Goal: Task Accomplishment & Management: Complete application form

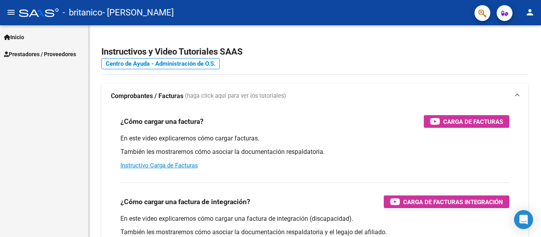
click at [40, 57] on span "Prestadores / Proveedores" at bounding box center [40, 54] width 72 height 9
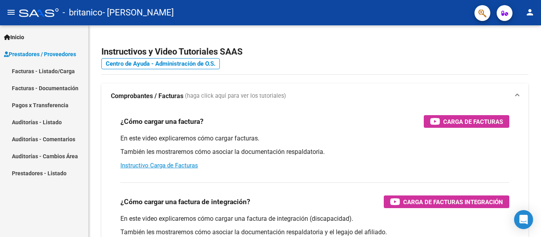
click at [53, 71] on link "Facturas - Listado/Carga" at bounding box center [44, 71] width 88 height 17
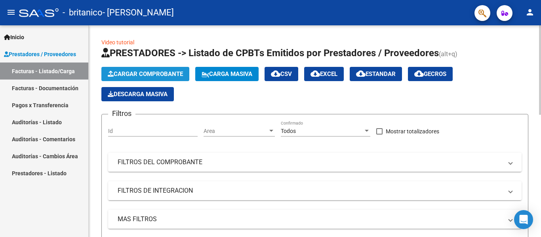
click at [165, 72] on span "Cargar Comprobante" at bounding box center [145, 74] width 75 height 7
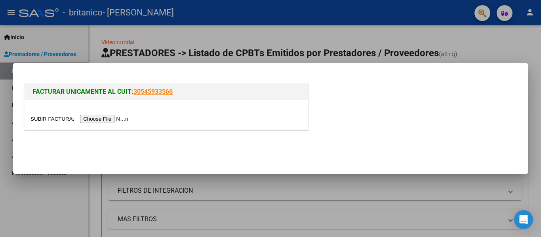
click at [126, 117] on input "file" at bounding box center [81, 119] width 100 height 8
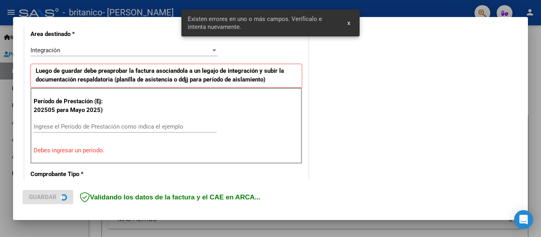
scroll to position [199, 0]
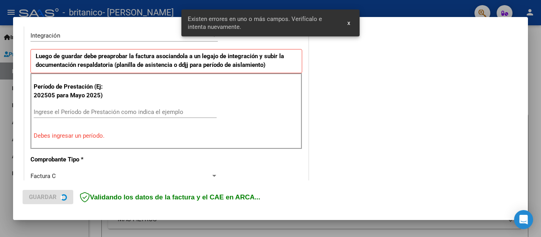
click at [146, 106] on div "Ingrese el Período de Prestación como indica el ejemplo" at bounding box center [125, 112] width 183 height 12
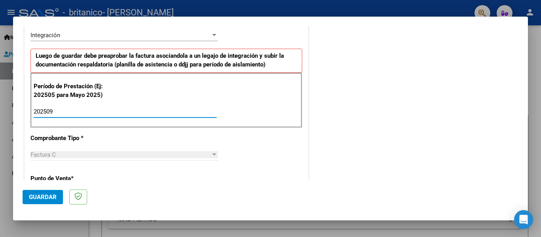
type input "202509"
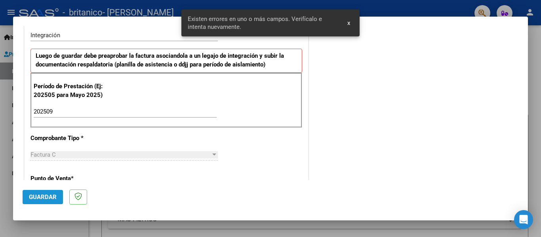
click at [48, 193] on button "Guardar" at bounding box center [43, 197] width 40 height 14
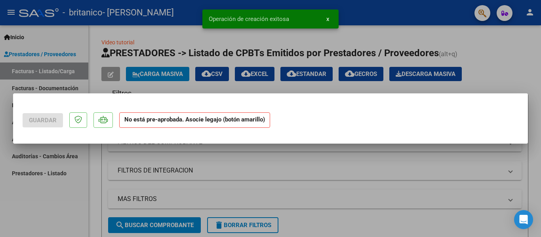
scroll to position [0, 0]
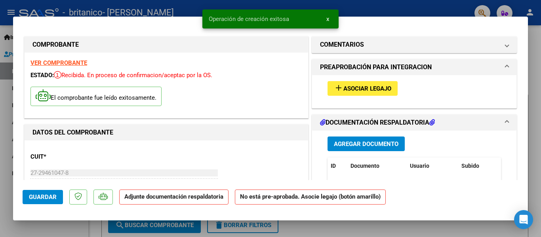
click at [347, 87] on span "Asociar Legajo" at bounding box center [368, 88] width 48 height 7
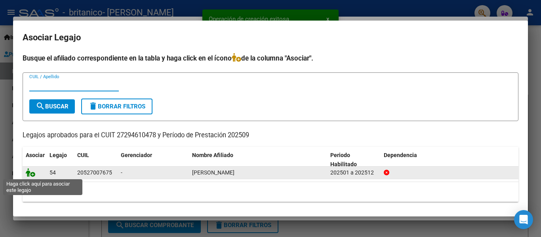
click at [30, 174] on icon at bounding box center [31, 172] width 10 height 9
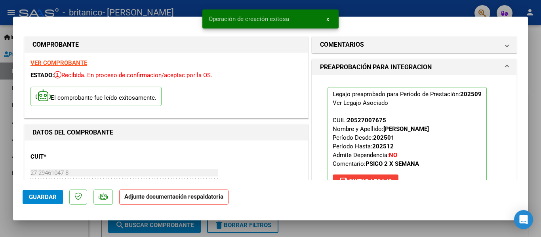
scroll to position [119, 0]
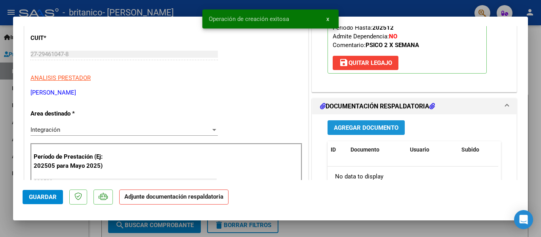
click at [379, 125] on span "Agregar Documento" at bounding box center [366, 127] width 65 height 7
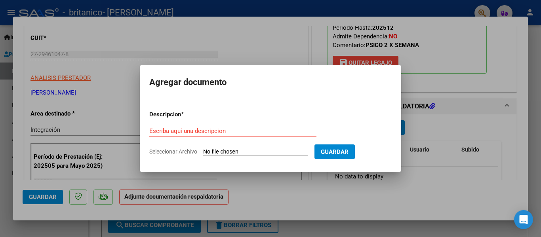
click at [296, 149] on input "Seleccionar Archivo" at bounding box center [255, 153] width 105 height 8
type input "C:\fakepath\PLANILLA SEPTIEMBRE - PSICOLOGIA.pdf"
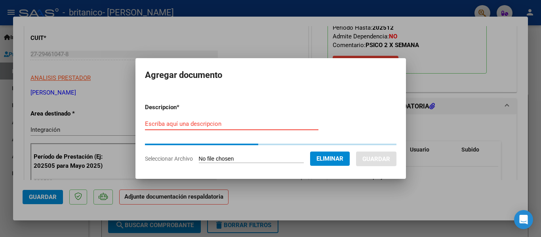
click at [212, 124] on input "Escriba aquí una descripcion" at bounding box center [232, 123] width 174 height 7
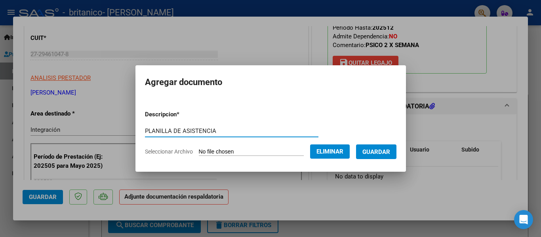
type input "PLANILLA DE ASISTENCIA"
click at [377, 131] on form "Descripcion * PLANILLA DE ASISTENCIA Escriba aquí una descripcion Seleccionar A…" at bounding box center [271, 133] width 252 height 58
click at [384, 151] on span "Guardar" at bounding box center [377, 152] width 28 height 7
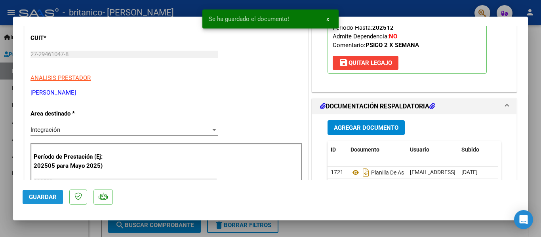
click at [45, 193] on button "Guardar" at bounding box center [43, 197] width 40 height 14
click at [61, 224] on div at bounding box center [270, 118] width 541 height 237
type input "$ 0,00"
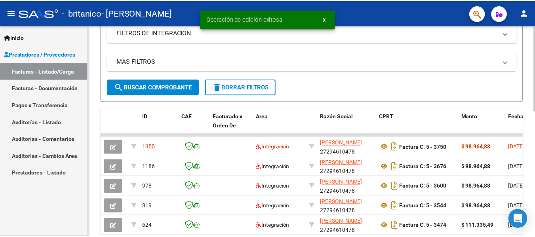
scroll to position [198, 0]
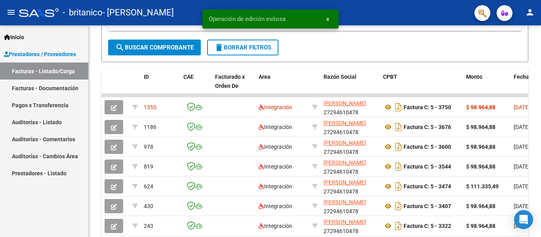
click at [526, 8] on mat-icon "person" at bounding box center [531, 13] width 10 height 10
click at [524, 53] on button "exit_to_app Salir" at bounding box center [514, 52] width 48 height 19
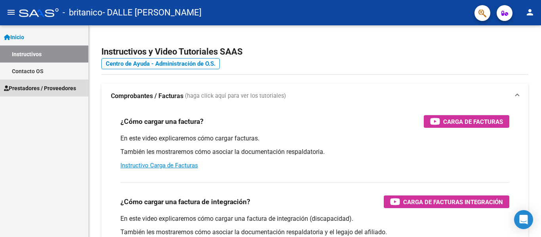
click at [50, 93] on link "Prestadores / Proveedores" at bounding box center [44, 88] width 88 height 17
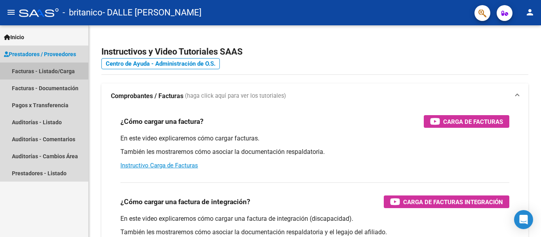
click at [50, 69] on link "Facturas - Listado/Carga" at bounding box center [44, 71] width 88 height 17
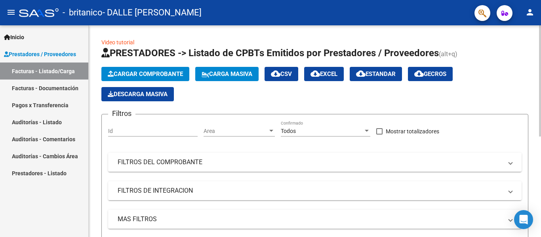
click at [140, 72] on span "Cargar Comprobante" at bounding box center [145, 74] width 75 height 7
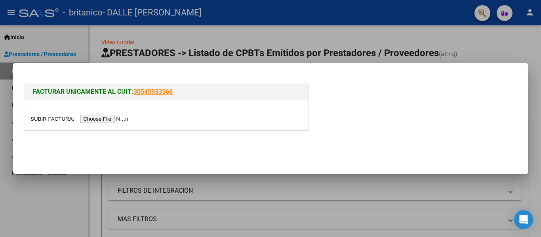
click at [128, 120] on input "file" at bounding box center [81, 119] width 100 height 8
click at [111, 120] on input "file" at bounding box center [81, 119] width 100 height 8
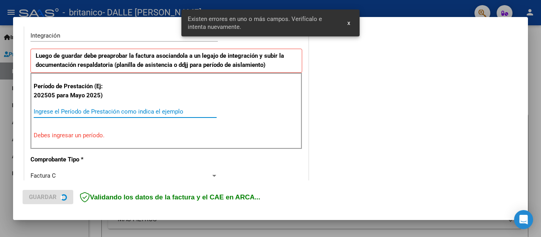
click at [114, 110] on input "Ingrese el Período de Prestación como indica el ejemplo" at bounding box center [125, 111] width 183 height 7
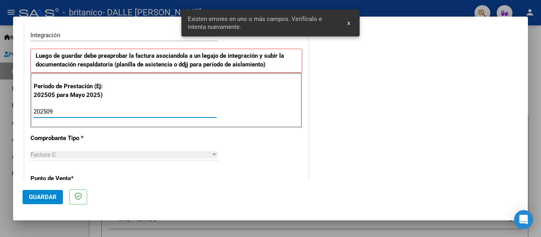
type input "202509"
click at [59, 199] on button "Guardar" at bounding box center [43, 197] width 40 height 14
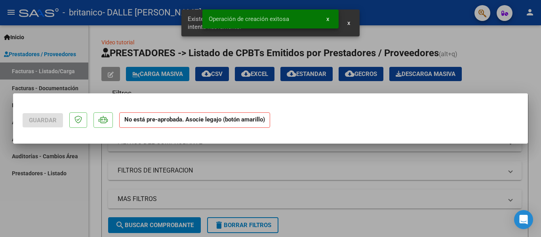
scroll to position [0, 0]
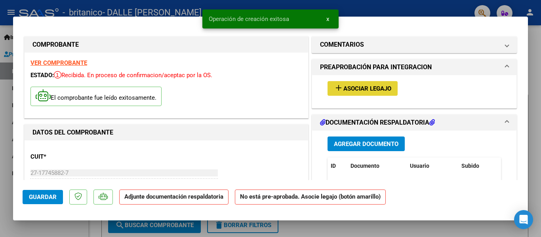
click at [363, 92] on span "Asociar Legajo" at bounding box center [368, 88] width 48 height 7
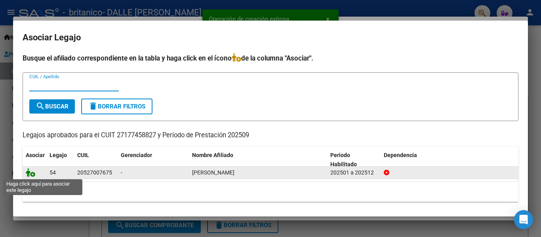
click at [27, 170] on icon at bounding box center [31, 172] width 10 height 9
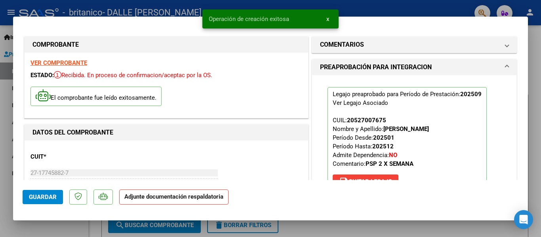
scroll to position [119, 0]
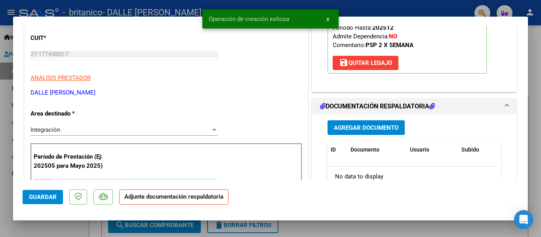
click at [378, 122] on button "Agregar Documento" at bounding box center [366, 127] width 77 height 15
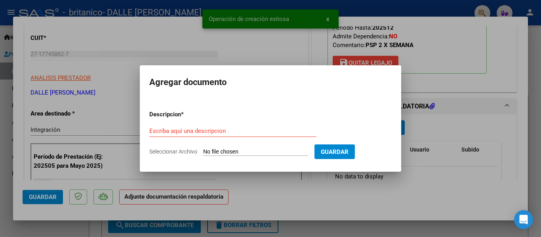
click at [273, 146] on form "Descripcion * Escriba aquí una descripcion Seleccionar Archivo Guardar" at bounding box center [270, 133] width 243 height 58
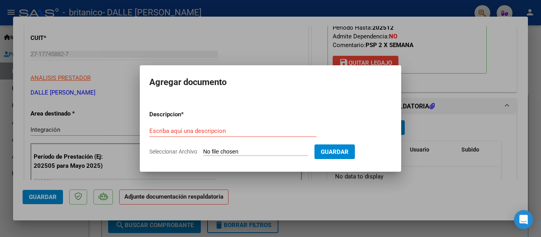
click at [259, 147] on form "Descripcion * Escriba aquí una descripcion Seleccionar Archivo Guardar" at bounding box center [270, 133] width 243 height 58
click at [252, 151] on input "Seleccionar Archivo" at bounding box center [255, 153] width 105 height 8
type input "C:\fakepath\PLANILLA SEPTIEMBRE - PSICOPEDAGOGIA.pdf"
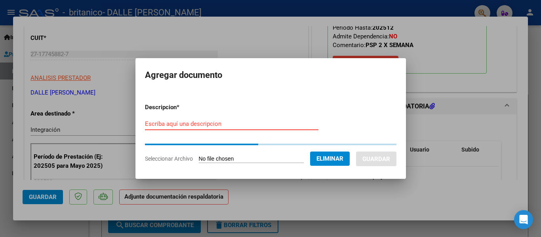
click at [201, 122] on form "Descripcion * Escriba aquí una descripcion Seleccionar Archivo Eliminar Guardar" at bounding box center [271, 133] width 252 height 72
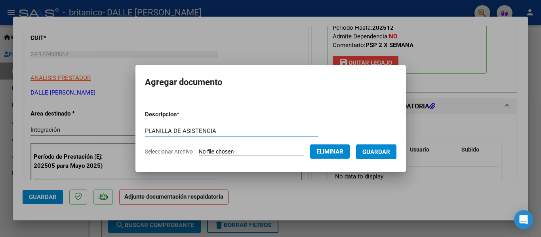
type input "PLANILLA DE ASISTENCIA"
click at [381, 150] on span "Guardar" at bounding box center [377, 152] width 28 height 7
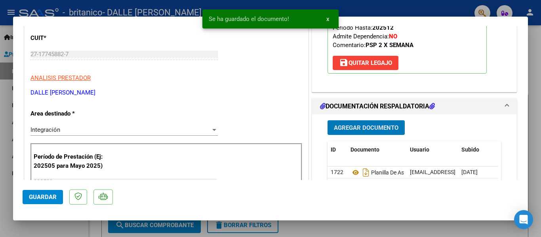
click at [48, 190] on button "Guardar" at bounding box center [43, 197] width 40 height 14
click at [57, 222] on div at bounding box center [270, 118] width 541 height 237
type input "$ 0,00"
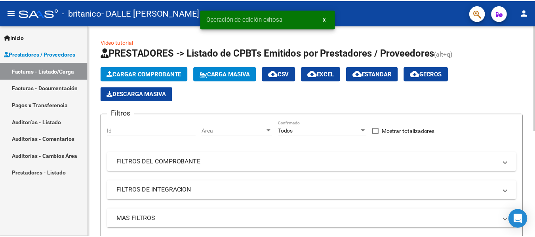
scroll to position [198, 0]
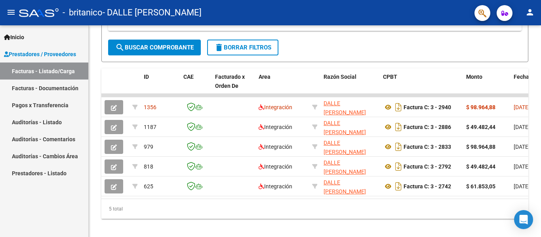
click at [533, 15] on mat-icon "person" at bounding box center [531, 13] width 10 height 10
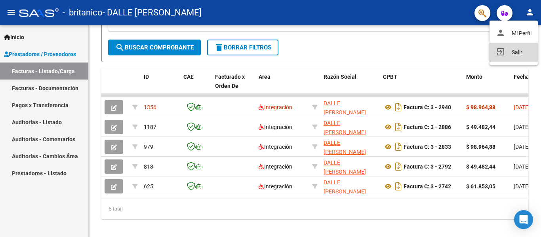
click at [519, 57] on button "exit_to_app Salir" at bounding box center [514, 52] width 48 height 19
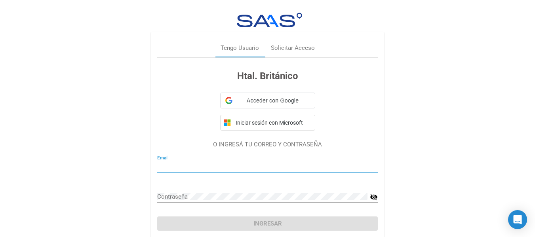
type input "puertasabiertas.adm3980@gmail.com"
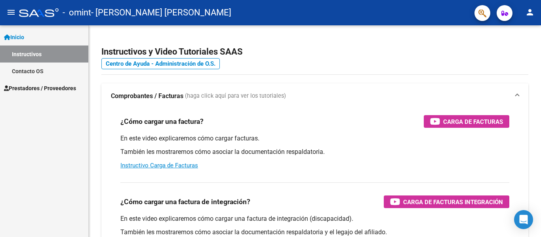
click at [44, 82] on link "Prestadores / Proveedores" at bounding box center [44, 88] width 88 height 17
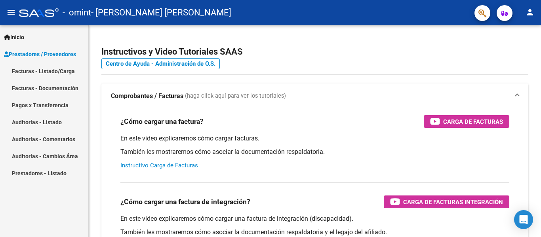
click at [42, 67] on link "Facturas - Listado/Carga" at bounding box center [44, 71] width 88 height 17
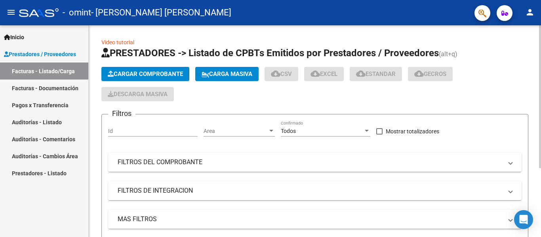
click at [125, 74] on span "Cargar Comprobante" at bounding box center [145, 74] width 75 height 7
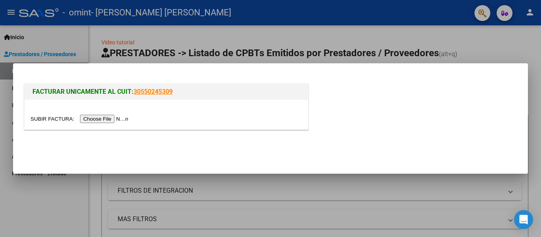
click at [106, 117] on input "file" at bounding box center [81, 119] width 100 height 8
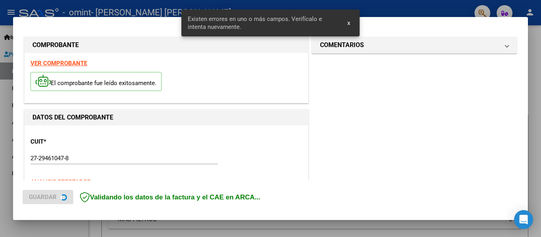
scroll to position [199, 0]
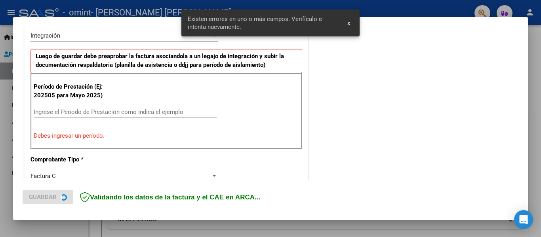
click at [127, 112] on input "Ingrese el Período de Prestación como indica el ejemplo" at bounding box center [125, 112] width 183 height 7
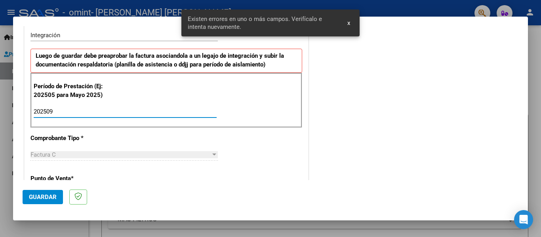
type input "202509"
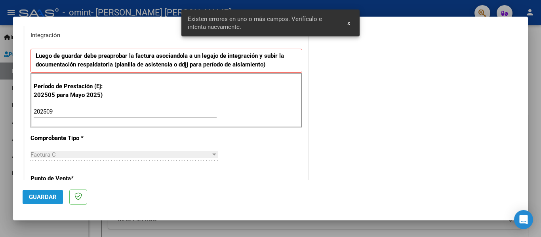
click at [47, 195] on span "Guardar" at bounding box center [43, 197] width 28 height 7
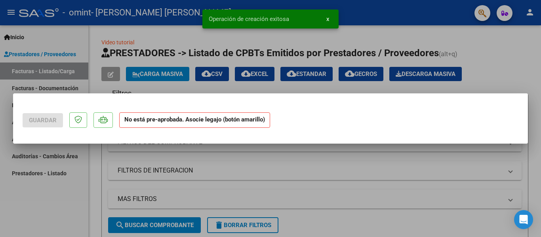
scroll to position [0, 0]
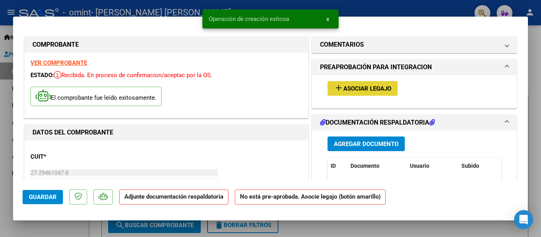
click at [360, 88] on span "Asociar Legajo" at bounding box center [368, 88] width 48 height 7
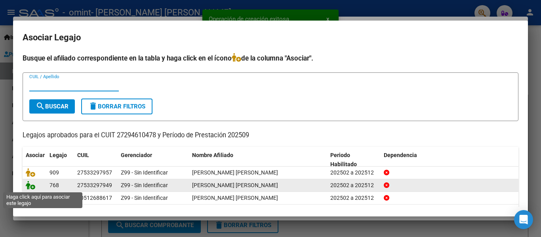
click at [31, 186] on icon at bounding box center [31, 185] width 10 height 9
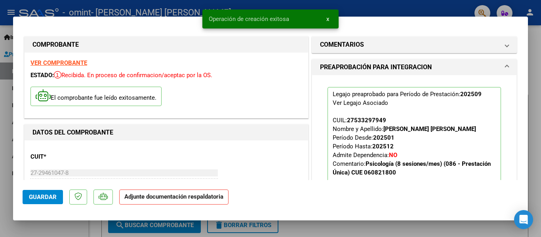
scroll to position [119, 0]
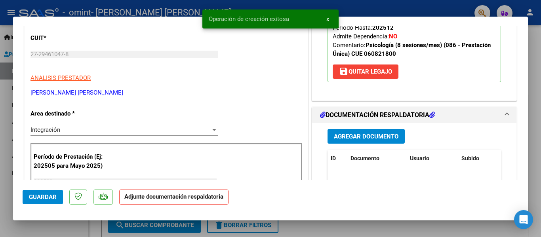
click at [396, 138] on button "Agregar Documento" at bounding box center [366, 136] width 77 height 15
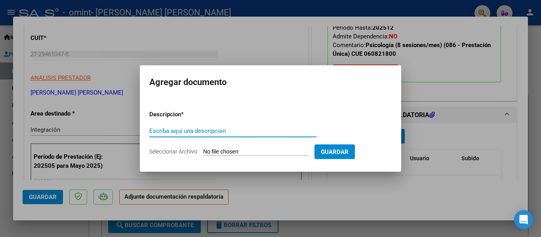
click at [275, 150] on input "Seleccionar Archivo" at bounding box center [255, 153] width 105 height 8
type input "C:\fakepath\Planilla SEPTIEMBRE Psicología - RUIZ MORENO VALENTINA.pdf"
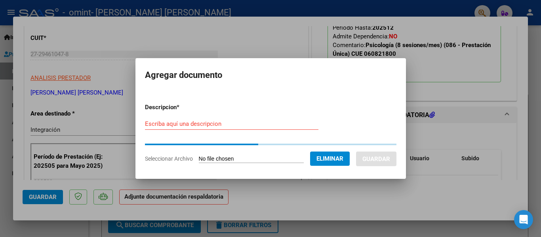
click at [221, 130] on div "Escriba aquí una descripcion" at bounding box center [232, 127] width 174 height 19
click at [227, 124] on input "Escriba aquí una descripcion" at bounding box center [232, 123] width 174 height 7
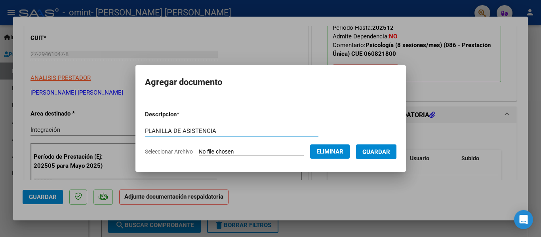
type input "PLANILLA DE ASISTENCIA"
click at [390, 149] on span "Guardar" at bounding box center [377, 152] width 28 height 7
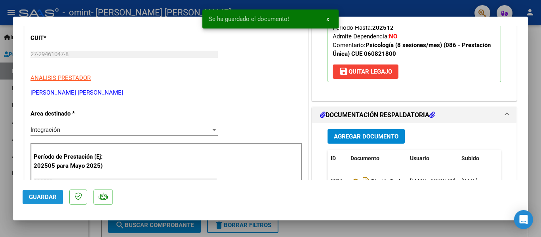
click at [52, 191] on button "Guardar" at bounding box center [43, 197] width 40 height 14
click at [67, 224] on div at bounding box center [270, 118] width 541 height 237
type input "$ 0,00"
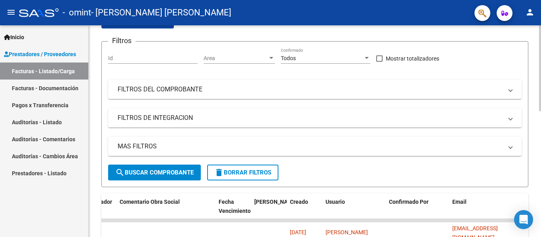
scroll to position [0, 0]
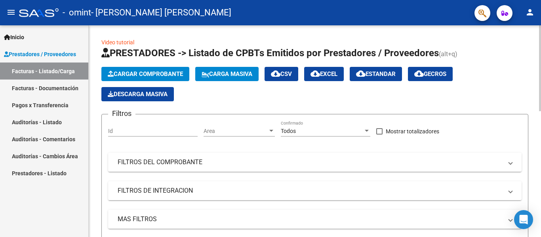
click at [159, 71] on span "Cargar Comprobante" at bounding box center [145, 74] width 75 height 7
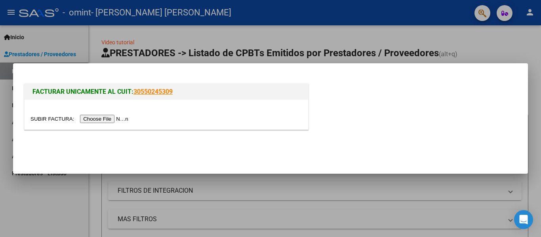
click at [129, 116] on input "file" at bounding box center [81, 119] width 100 height 8
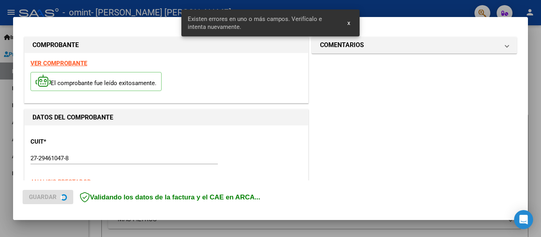
scroll to position [199, 0]
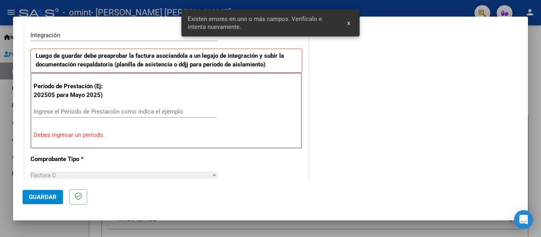
drag, startPoint x: 105, startPoint y: 111, endPoint x: 106, endPoint y: 103, distance: 8.4
click at [105, 111] on input "Ingrese el Período de Prestación como indica el ejemplo" at bounding box center [125, 111] width 183 height 7
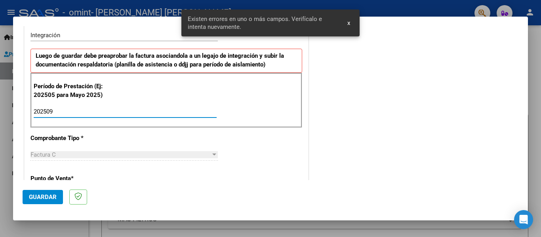
type input "202509"
click at [48, 194] on span "Guardar" at bounding box center [43, 197] width 28 height 7
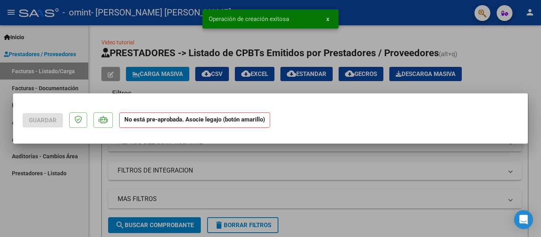
scroll to position [0, 0]
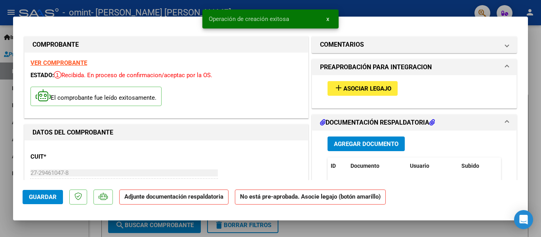
click at [364, 88] on span "Asociar Legajo" at bounding box center [368, 88] width 48 height 7
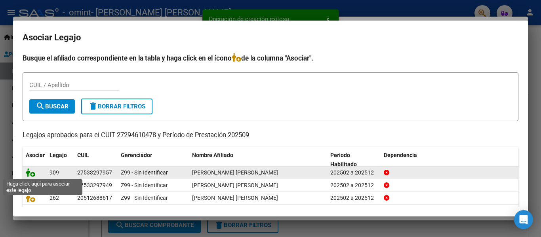
click at [30, 172] on icon at bounding box center [31, 172] width 10 height 9
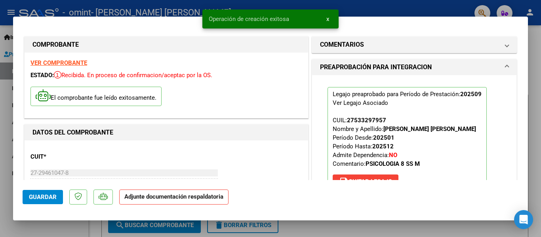
scroll to position [119, 0]
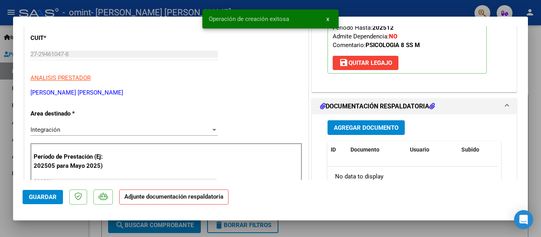
click at [374, 128] on span "Agregar Documento" at bounding box center [366, 127] width 65 height 7
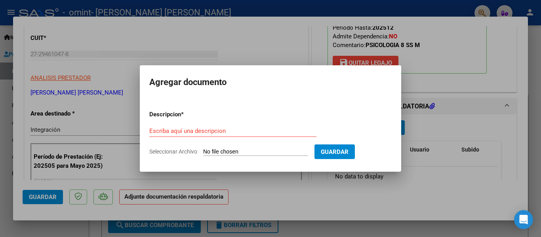
click at [227, 146] on form "Descripcion * Escriba aquí una descripcion Seleccionar Archivo Guardar" at bounding box center [270, 133] width 243 height 58
click at [232, 150] on input "Seleccionar Archivo" at bounding box center [255, 153] width 105 height 8
type input "C:\fakepath\PLANILLA SEPTIEMBRE - PSICOLOGIA.pdf"
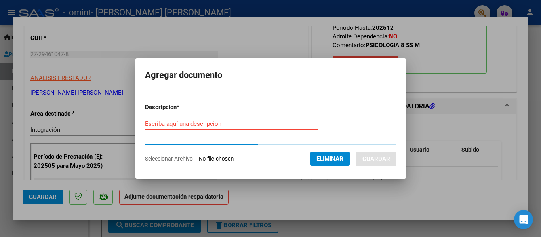
click at [205, 125] on input "Escriba aquí una descripcion" at bounding box center [232, 123] width 174 height 7
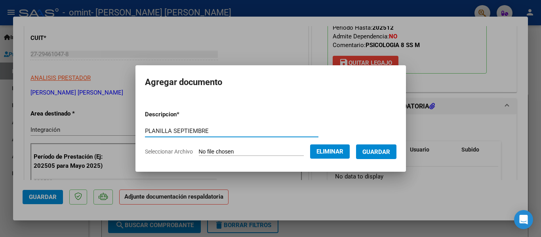
type input "PLANILLA SEPTIEMBRE"
click at [392, 157] on button "Guardar" at bounding box center [376, 152] width 40 height 15
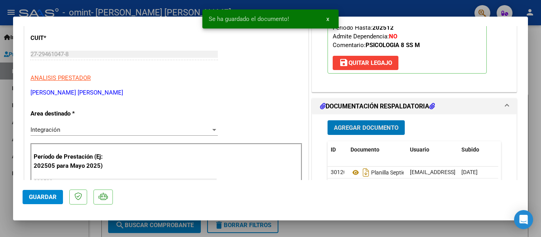
click at [50, 199] on span "Guardar" at bounding box center [43, 197] width 28 height 7
click at [63, 227] on div at bounding box center [270, 118] width 541 height 237
type input "$ 0,00"
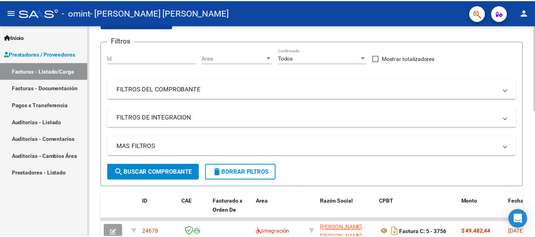
scroll to position [152, 0]
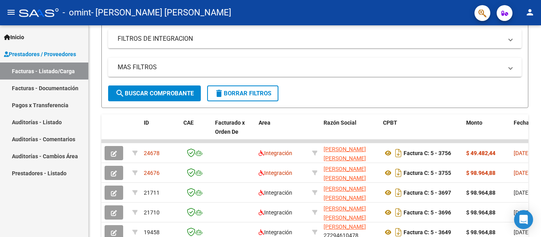
click at [520, 11] on mat-toolbar "menu - omint - RIVOSECCHI MARIA LUCILA person" at bounding box center [270, 12] width 541 height 25
click at [526, 15] on mat-icon "person" at bounding box center [531, 13] width 10 height 10
click at [506, 54] on button "exit_to_app Salir" at bounding box center [514, 52] width 48 height 19
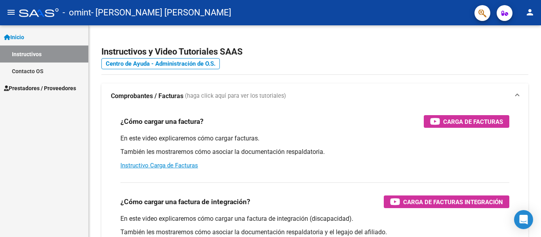
click at [51, 94] on link "Prestadores / Proveedores" at bounding box center [44, 88] width 88 height 17
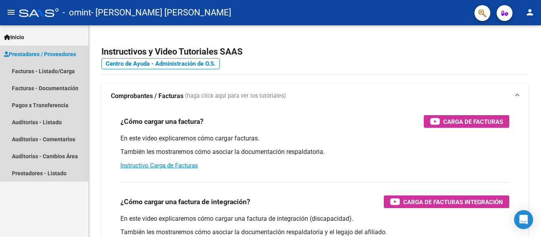
click at [60, 54] on span "Prestadores / Proveedores" at bounding box center [40, 54] width 72 height 9
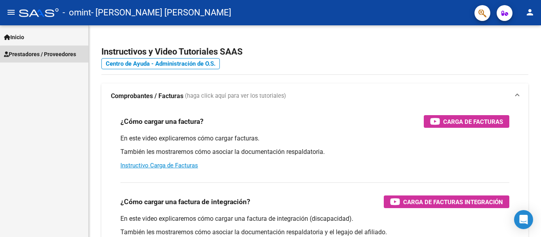
click at [59, 58] on span "Prestadores / Proveedores" at bounding box center [40, 54] width 72 height 9
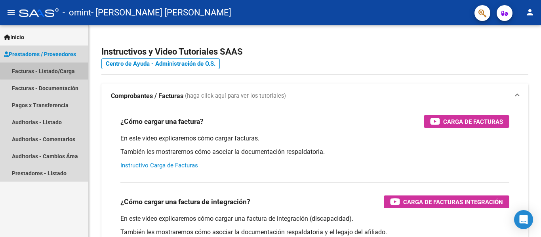
click at [57, 67] on link "Facturas - Listado/Carga" at bounding box center [44, 71] width 88 height 17
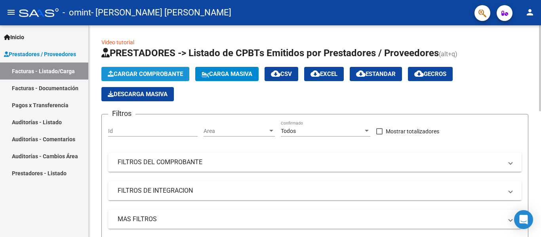
click at [176, 72] on span "Cargar Comprobante" at bounding box center [145, 74] width 75 height 7
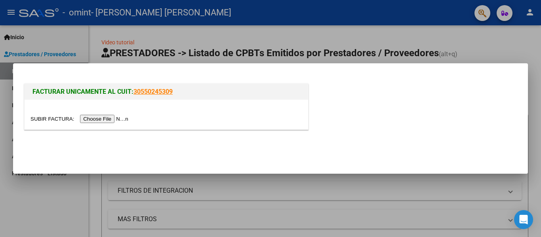
click at [115, 117] on div at bounding box center [167, 115] width 284 height 30
click at [115, 117] on input "file" at bounding box center [81, 119] width 100 height 8
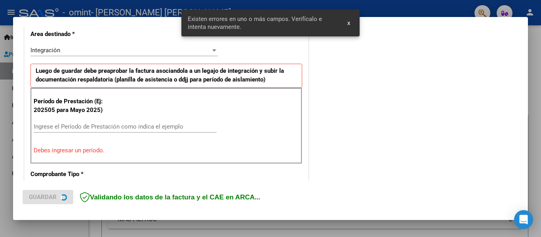
scroll to position [199, 0]
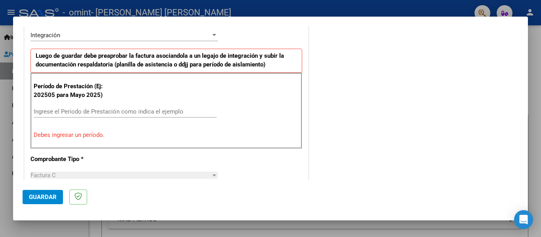
click at [118, 107] on div "Ingrese el Período de Prestación como indica el ejemplo" at bounding box center [125, 112] width 183 height 12
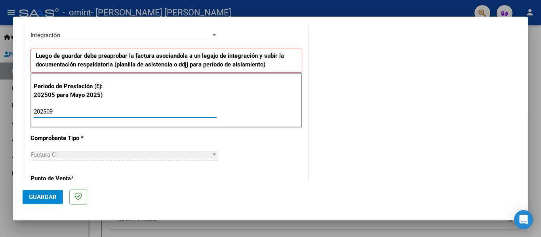
type input "202509"
click at [53, 193] on button "Guardar" at bounding box center [43, 197] width 40 height 14
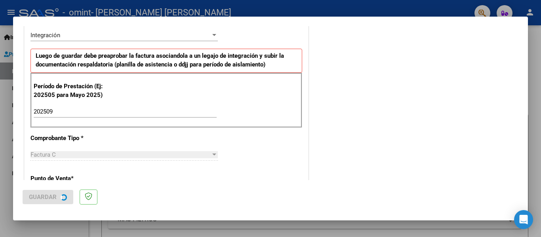
scroll to position [0, 0]
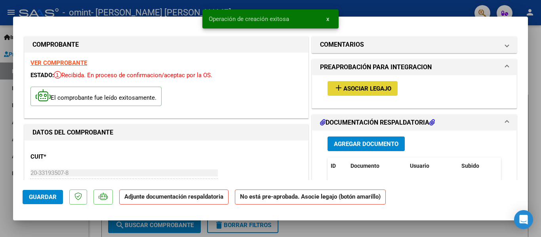
click at [351, 92] on span "Asociar Legajo" at bounding box center [368, 88] width 48 height 7
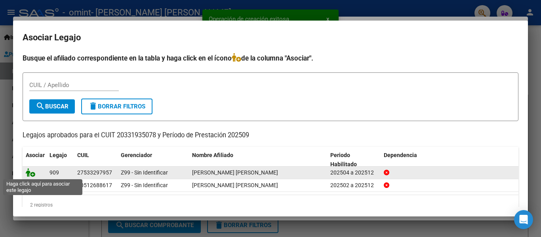
click at [31, 171] on icon at bounding box center [31, 172] width 10 height 9
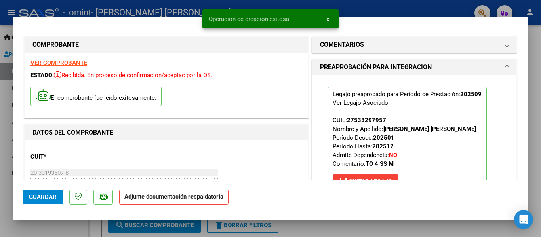
scroll to position [159, 0]
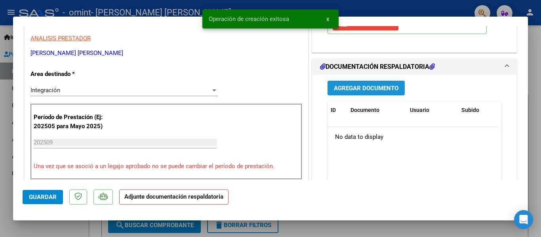
click at [376, 93] on button "Agregar Documento" at bounding box center [366, 88] width 77 height 15
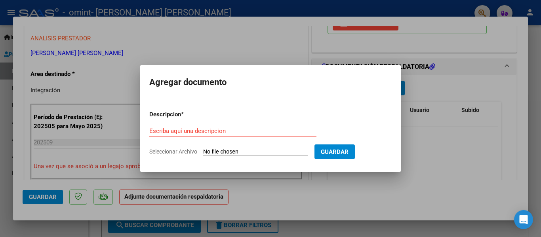
click at [275, 148] on form "Descripcion * Escriba aquí una descripcion Seleccionar Archivo Guardar" at bounding box center [270, 133] width 243 height 58
click at [214, 149] on input "Seleccionar Archivo" at bounding box center [255, 153] width 105 height 8
type input "C:\fakepath\PLANILLA SEPTIEMBRE - T OCUPACIONAL.pdf"
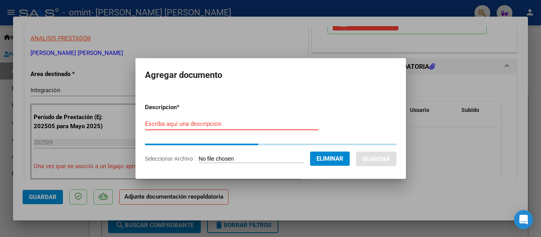
click at [208, 124] on input "Escriba aquí una descripcion" at bounding box center [232, 123] width 174 height 7
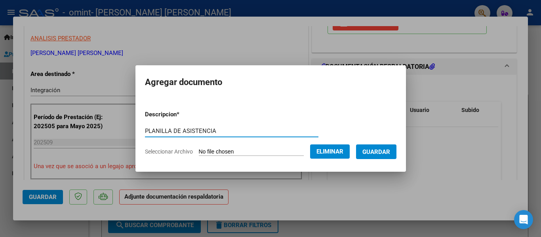
type input "PLANILLA DE ASISTENCIA"
click at [373, 152] on span "Guardar" at bounding box center [377, 152] width 28 height 7
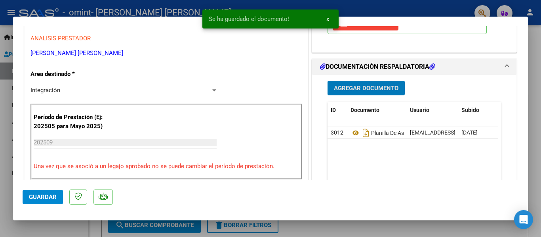
click at [50, 198] on span "Guardar" at bounding box center [43, 197] width 28 height 7
click at [54, 222] on div at bounding box center [270, 118] width 541 height 237
type input "$ 0,00"
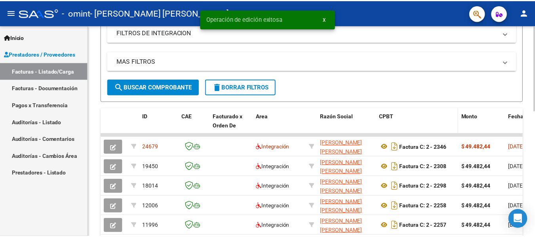
scroll to position [198, 0]
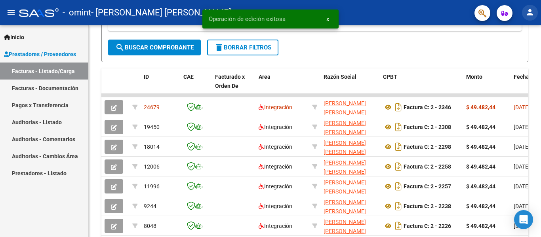
click at [531, 13] on mat-icon "person" at bounding box center [531, 13] width 10 height 10
click at [519, 57] on button "exit_to_app Salir" at bounding box center [514, 52] width 48 height 19
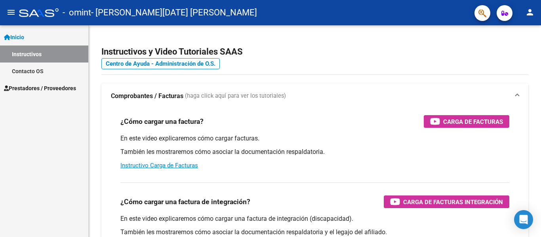
click at [42, 92] on span "Prestadores / Proveedores" at bounding box center [40, 88] width 72 height 9
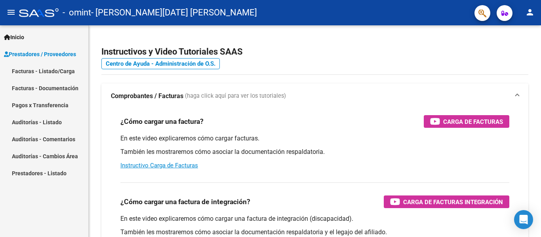
click at [56, 73] on link "Facturas - Listado/Carga" at bounding box center [44, 71] width 88 height 17
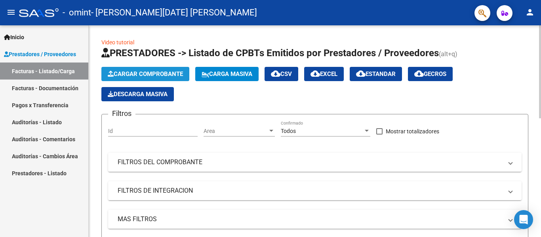
click at [153, 74] on span "Cargar Comprobante" at bounding box center [145, 74] width 75 height 7
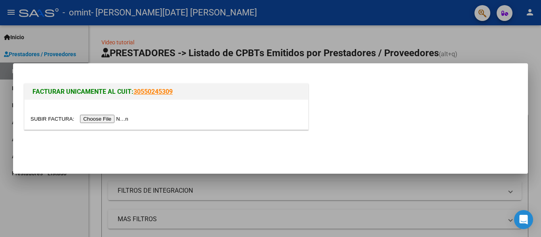
click at [107, 116] on input "file" at bounding box center [81, 119] width 100 height 8
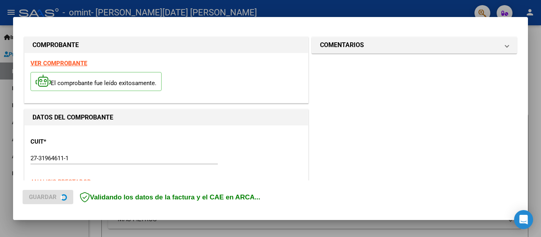
scroll to position [199, 0]
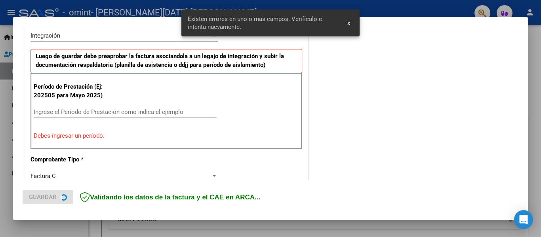
click at [88, 115] on div "Ingrese el Período de Prestación como indica el ejemplo" at bounding box center [125, 112] width 183 height 12
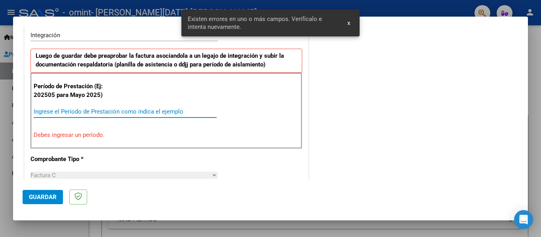
click at [88, 112] on input "Ingrese el Período de Prestación como indica el ejemplo" at bounding box center [125, 111] width 183 height 7
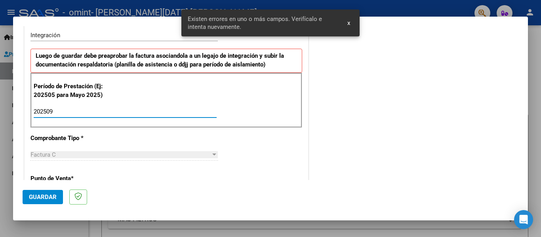
type input "202509"
click at [40, 196] on span "Guardar" at bounding box center [43, 197] width 28 height 7
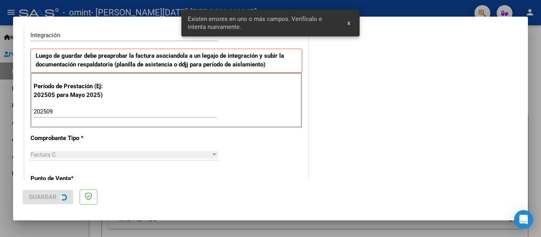
scroll to position [0, 0]
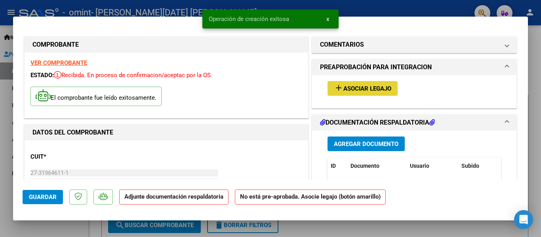
click at [359, 89] on span "Asociar Legajo" at bounding box center [368, 88] width 48 height 7
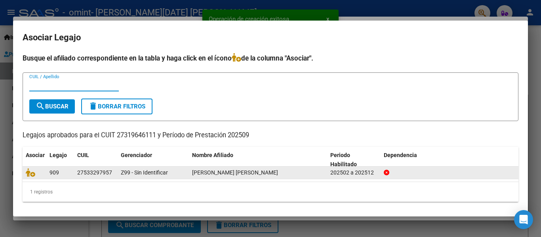
click at [29, 167] on datatable-body-cell at bounding box center [35, 173] width 24 height 12
click at [28, 173] on icon at bounding box center [31, 172] width 10 height 9
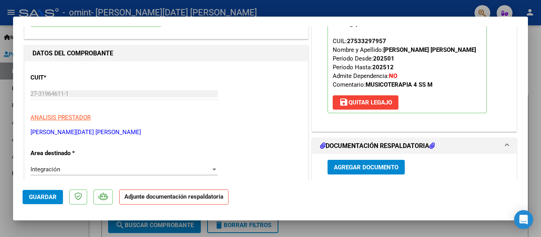
scroll to position [159, 0]
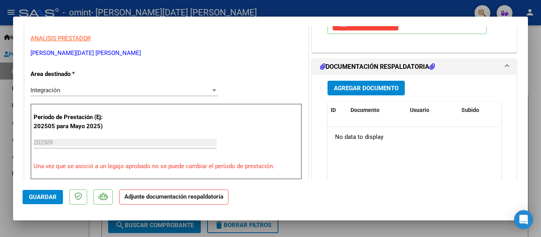
click at [362, 89] on span "Agregar Documento" at bounding box center [366, 88] width 65 height 7
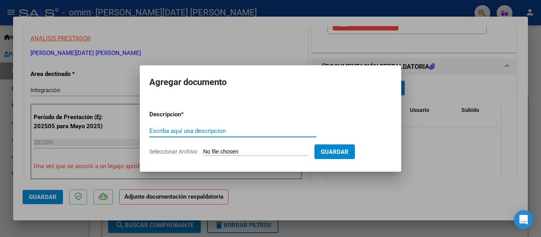
click at [249, 148] on form "Descripcion * Escriba aquí una descripcion Seleccionar Archivo Guardar" at bounding box center [270, 133] width 243 height 58
click at [291, 145] on form "Descripcion * Escriba aquí una descripcion Seleccionar Archivo Guardar" at bounding box center [270, 133] width 243 height 58
click at [256, 128] on input "Escriba aquí una descripcion" at bounding box center [232, 131] width 167 height 7
click at [252, 150] on input "Seleccionar Archivo" at bounding box center [255, 153] width 105 height 8
type input "C:\fakepath\PLANILLA SEPTIEMBRE - MUSICOTERAPIA.pdf"
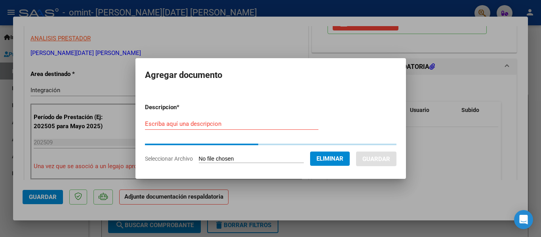
click at [221, 127] on div "Escriba aquí una descripcion" at bounding box center [232, 124] width 174 height 12
click at [221, 126] on input "Escriba aquí una descripcion" at bounding box center [232, 123] width 174 height 7
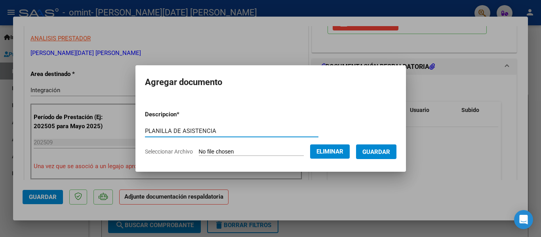
type input "PLANILLA DE ASISTENCIA"
click at [390, 153] on span "Guardar" at bounding box center [377, 152] width 28 height 7
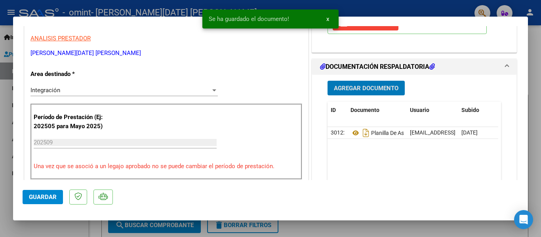
click at [48, 195] on span "Guardar" at bounding box center [43, 197] width 28 height 7
click at [64, 222] on div at bounding box center [270, 118] width 541 height 237
type input "$ 0,00"
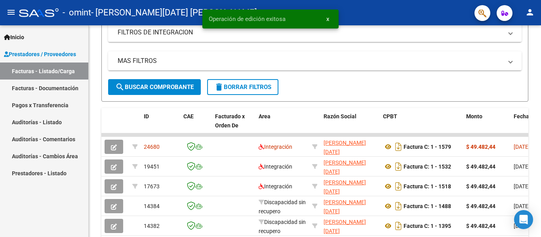
click at [532, 18] on button "person" at bounding box center [530, 13] width 16 height 16
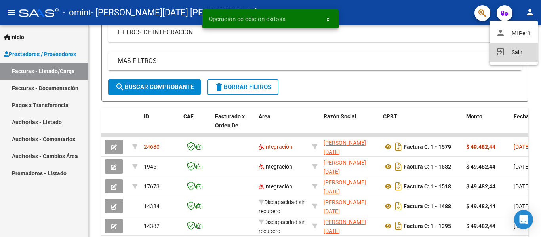
click at [514, 55] on button "exit_to_app Salir" at bounding box center [514, 52] width 48 height 19
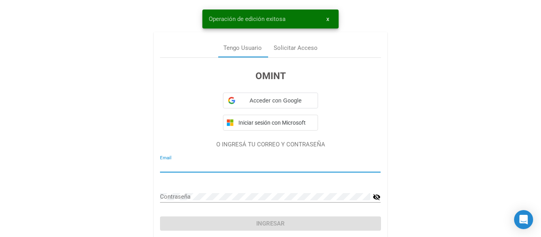
type input "tratamientospuertas@gmail.com"
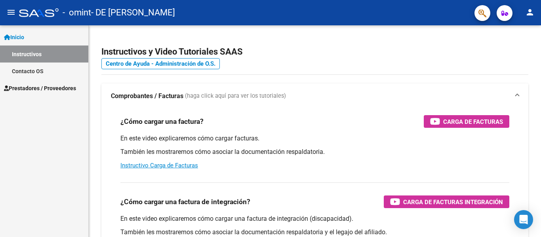
click at [48, 83] on link "Prestadores / Proveedores" at bounding box center [44, 88] width 88 height 17
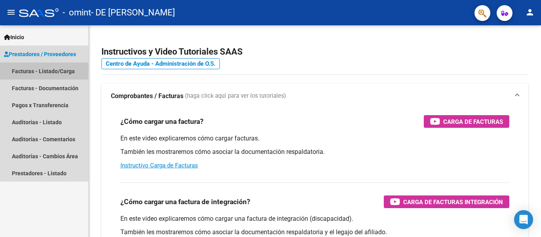
click at [73, 71] on link "Facturas - Listado/Carga" at bounding box center [44, 71] width 88 height 17
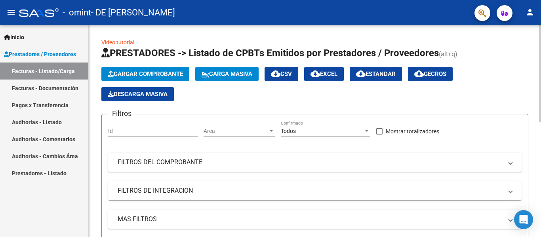
click at [171, 73] on span "Cargar Comprobante" at bounding box center [145, 74] width 75 height 7
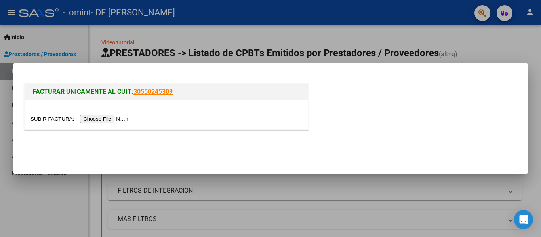
click at [98, 119] on input "file" at bounding box center [81, 119] width 100 height 8
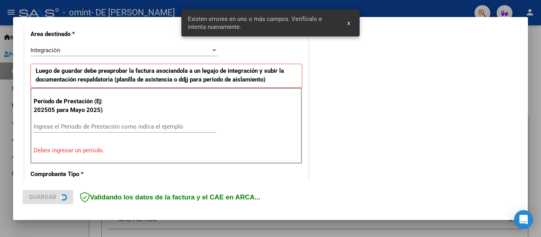
drag, startPoint x: 115, startPoint y: 102, endPoint x: 114, endPoint y: 107, distance: 4.4
click at [115, 102] on div "Período de Prestación (Ej: 202505 para [DATE]) Ingrese el Período de Prestación…" at bounding box center [167, 126] width 272 height 76
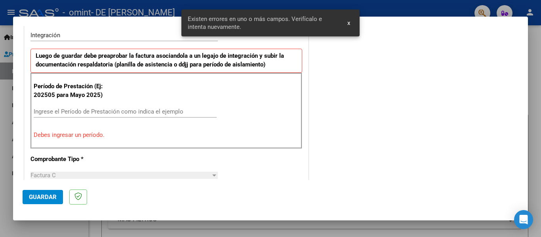
click at [114, 108] on input "Ingrese el Período de Prestación como indica el ejemplo" at bounding box center [125, 111] width 183 height 7
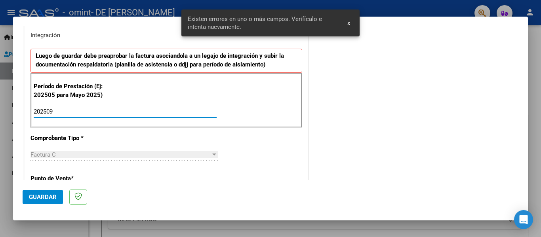
type input "202509"
click at [46, 192] on button "Guardar" at bounding box center [43, 197] width 40 height 14
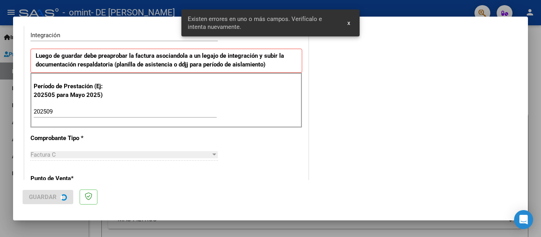
scroll to position [0, 0]
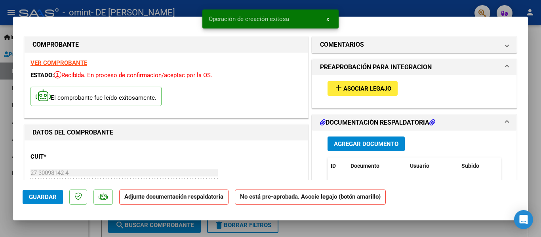
click at [354, 93] on button "add Asociar Legajo" at bounding box center [363, 88] width 70 height 15
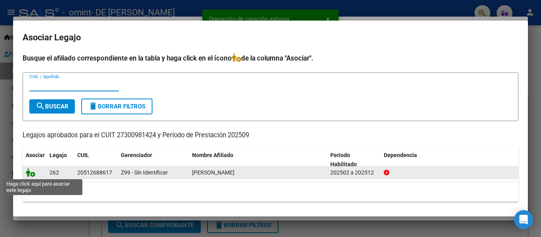
click at [32, 168] on icon at bounding box center [31, 172] width 10 height 9
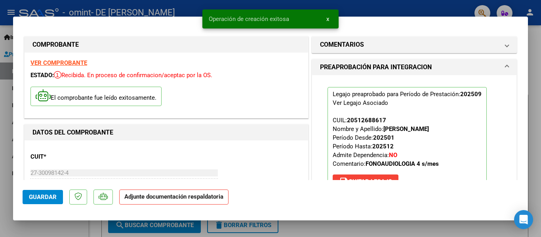
scroll to position [119, 0]
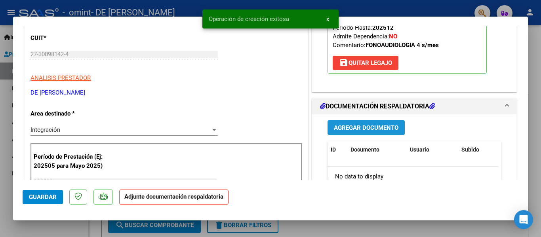
click at [376, 127] on span "Agregar Documento" at bounding box center [366, 127] width 65 height 7
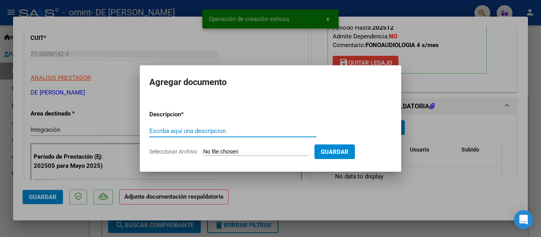
click at [282, 148] on form "Descripcion * Escriba aquí una descripcion Seleccionar Archivo Guardar" at bounding box center [270, 133] width 243 height 58
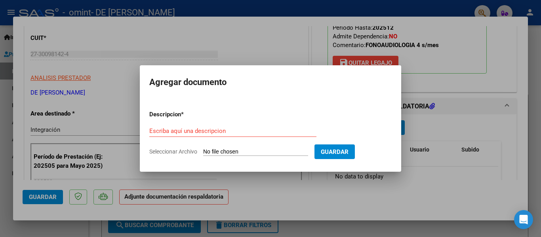
click at [239, 150] on input "Seleccionar Archivo" at bounding box center [255, 153] width 105 height 8
type input "C:\fakepath\PLANILLA SEPTIEMBRE - FONOAUDIOLOGIA.pdf"
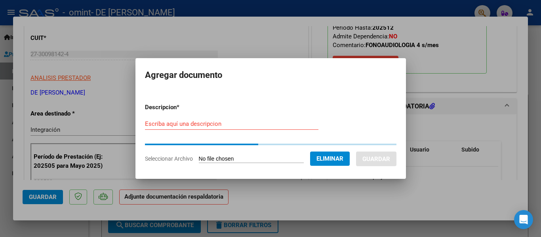
click at [202, 120] on div "Escriba aquí una descripcion" at bounding box center [232, 124] width 174 height 12
click at [202, 122] on input "Escriba aquí una descripcion" at bounding box center [232, 123] width 174 height 7
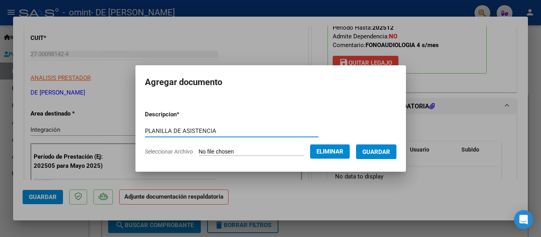
type input "PLANILLA DE ASISTENCIA"
click at [381, 157] on button "Guardar" at bounding box center [376, 152] width 40 height 15
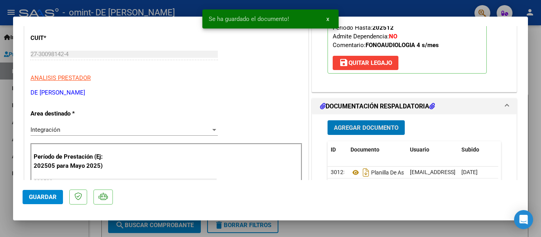
drag, startPoint x: 49, startPoint y: 186, endPoint x: 44, endPoint y: 191, distance: 7.1
click at [46, 189] on mat-dialog-actions "Guardar" at bounding box center [271, 195] width 496 height 31
click at [42, 196] on span "Guardar" at bounding box center [43, 197] width 28 height 7
click at [61, 224] on div at bounding box center [270, 118] width 541 height 237
type input "$ 0,00"
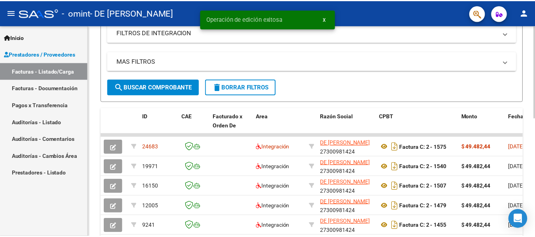
scroll to position [198, 0]
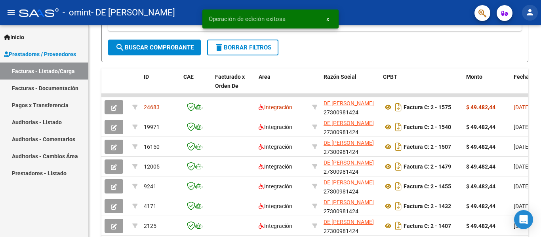
click at [528, 11] on mat-icon "person" at bounding box center [531, 13] width 10 height 10
click at [512, 53] on button "exit_to_app Salir" at bounding box center [514, 52] width 48 height 19
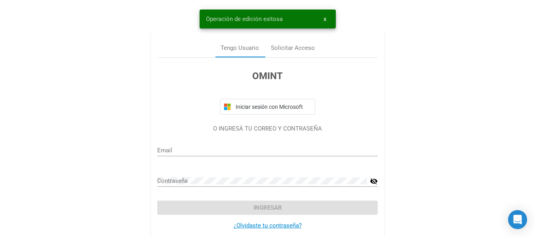
type input "puertasabiertas.adm3980@gmail.com"
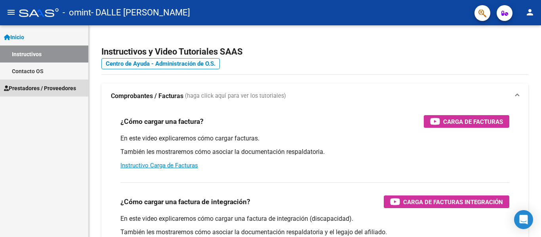
click at [48, 94] on link "Prestadores / Proveedores" at bounding box center [44, 88] width 88 height 17
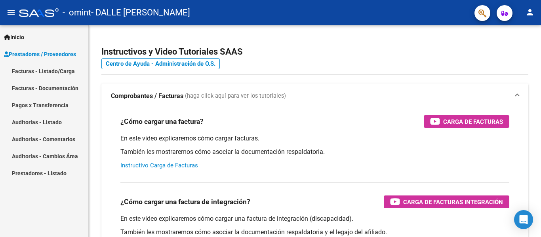
click at [48, 71] on link "Facturas - Listado/Carga" at bounding box center [44, 71] width 88 height 17
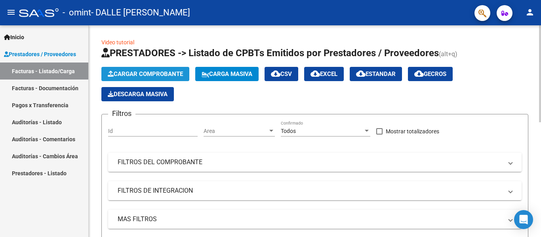
click at [131, 76] on span "Cargar Comprobante" at bounding box center [145, 74] width 75 height 7
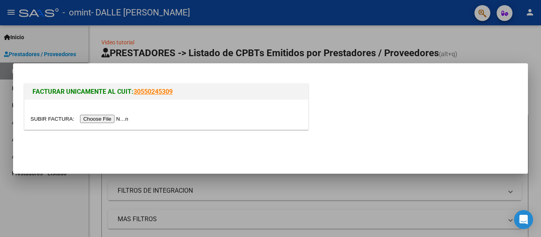
click at [123, 117] on input "file" at bounding box center [81, 119] width 100 height 8
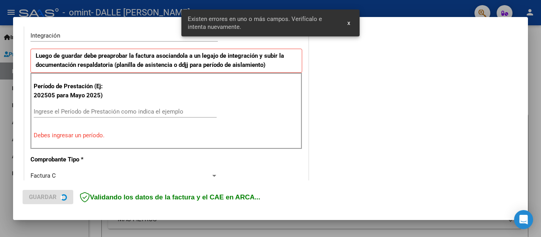
scroll to position [199, 0]
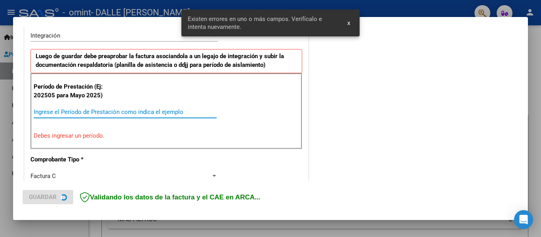
click at [95, 111] on input "Ingrese el Período de Prestación como indica el ejemplo" at bounding box center [125, 112] width 183 height 7
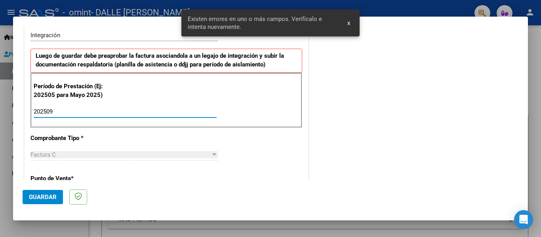
type input "202509"
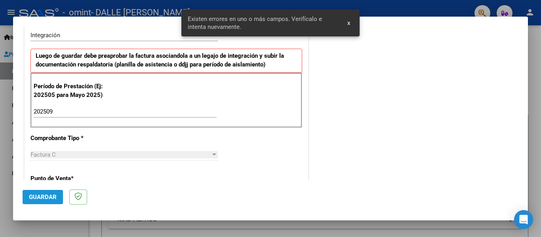
click at [36, 191] on button "Guardar" at bounding box center [43, 197] width 40 height 14
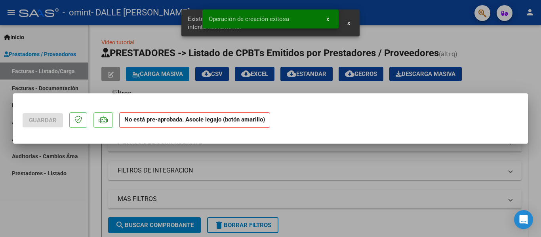
scroll to position [0, 0]
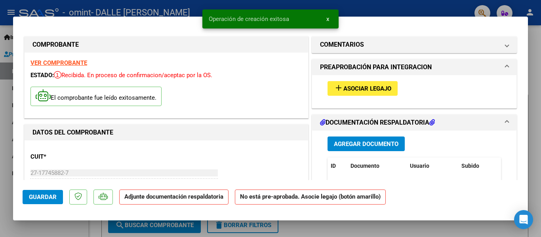
click at [354, 90] on span "Asociar Legajo" at bounding box center [368, 88] width 48 height 7
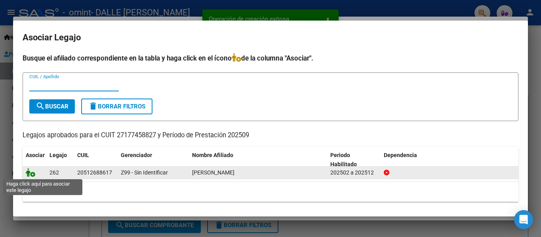
click at [31, 172] on icon at bounding box center [31, 172] width 10 height 9
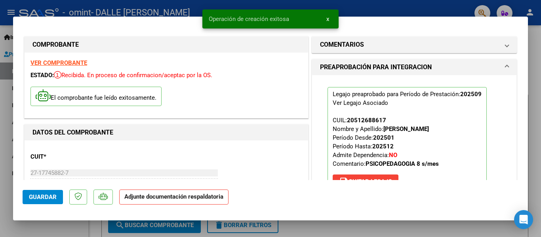
scroll to position [119, 0]
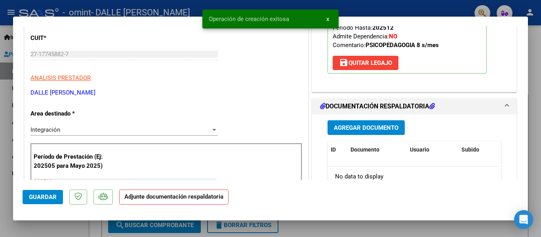
click at [379, 128] on span "Agregar Documento" at bounding box center [366, 127] width 65 height 7
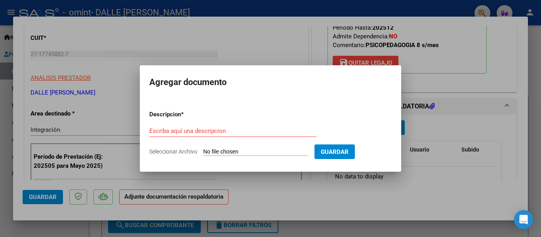
click at [283, 149] on input "Seleccionar Archivo" at bounding box center [255, 153] width 105 height 8
type input "C:\fakepath\PLANILLA SEPTIEMBRE - PSICOPEDAGOGIA.pdf"
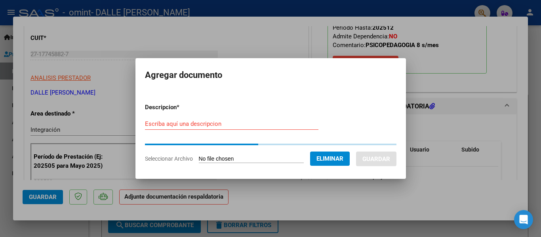
click at [198, 122] on input "Escriba aquí una descripcion" at bounding box center [232, 123] width 174 height 7
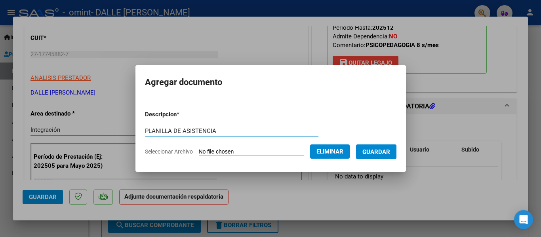
type input "PLANILLA DE ASISTENCIA"
click at [377, 159] on form "Descripcion * PLANILLA DE ASISTENCIA Escriba aquí una descripcion Seleccionar A…" at bounding box center [271, 133] width 252 height 58
click at [378, 154] on span "Guardar" at bounding box center [377, 152] width 28 height 7
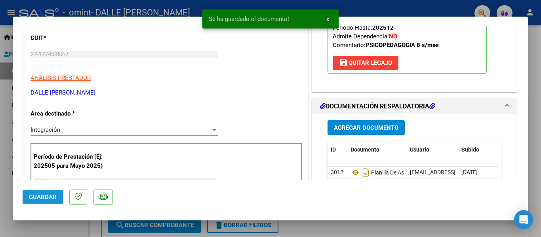
click at [50, 191] on button "Guardar" at bounding box center [43, 197] width 40 height 14
click at [57, 219] on mat-dialog-container "COMPROBANTE VER COMPROBANTE ESTADO: Recibida. En proceso de confirmacion/acepta…" at bounding box center [270, 119] width 515 height 205
click at [58, 218] on mat-dialog-container "COMPROBANTE VER COMPROBANTE ESTADO: Recibida. En proceso de confirmacion/acepta…" at bounding box center [270, 119] width 515 height 205
click at [58, 226] on div at bounding box center [270, 118] width 541 height 237
type input "$ 0,00"
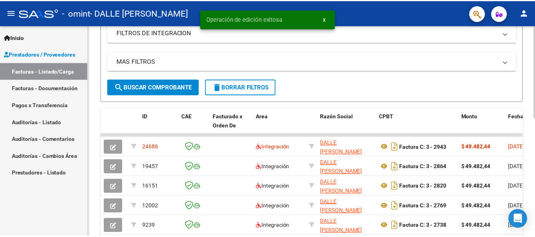
scroll to position [198, 0]
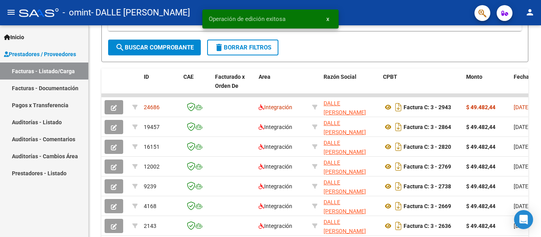
click at [528, 16] on mat-icon "person" at bounding box center [531, 13] width 10 height 10
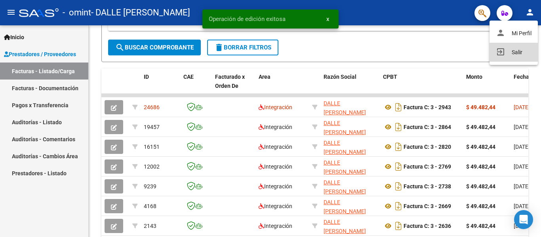
click at [512, 51] on button "exit_to_app Salir" at bounding box center [514, 52] width 48 height 19
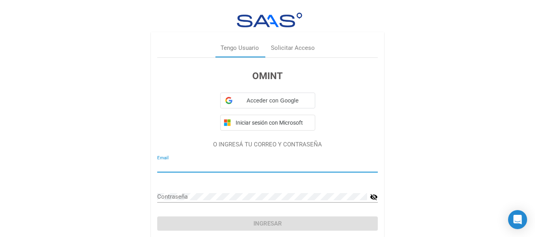
type input "puertasabiertasconsultas@hotmail.com"
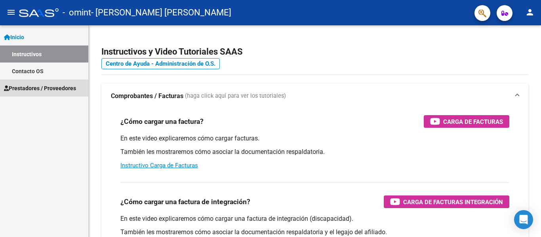
click at [56, 90] on span "Prestadores / Proveedores" at bounding box center [40, 88] width 72 height 9
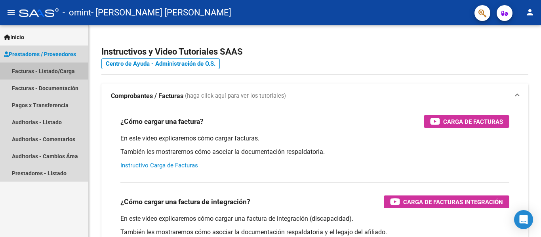
click at [52, 71] on link "Facturas - Listado/Carga" at bounding box center [44, 71] width 88 height 17
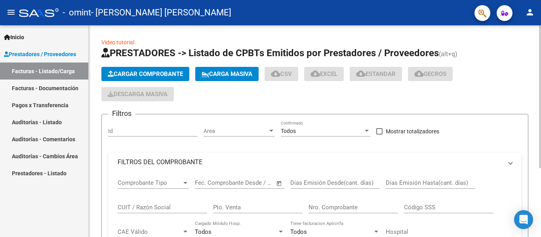
click at [166, 73] on span "Cargar Comprobante" at bounding box center [145, 74] width 75 height 7
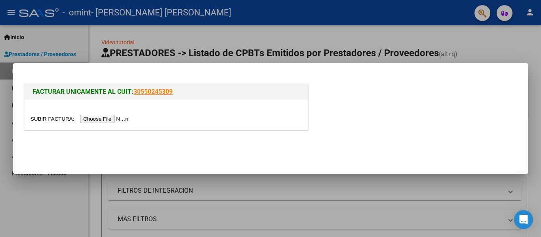
click at [122, 119] on input "file" at bounding box center [81, 119] width 100 height 8
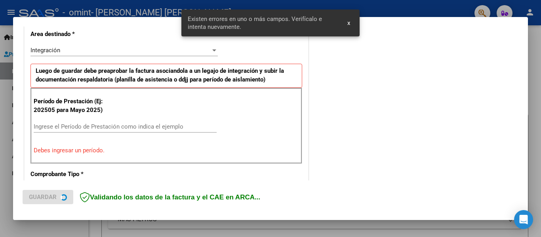
scroll to position [199, 0]
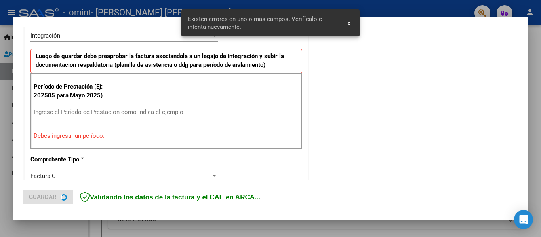
click at [92, 106] on div "Ingrese el Período de Prestación como indica el ejemplo" at bounding box center [125, 112] width 183 height 12
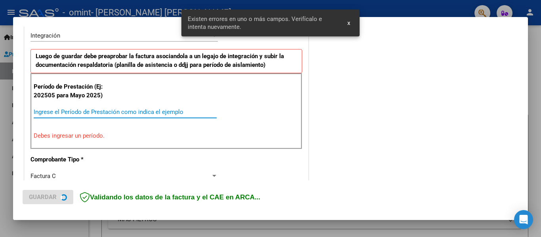
click at [91, 109] on input "Ingrese el Período de Prestación como indica el ejemplo" at bounding box center [125, 112] width 183 height 7
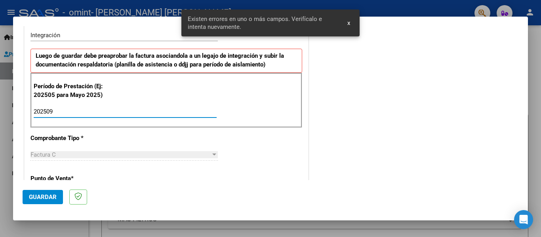
type input "202509"
click at [50, 201] on span "Guardar" at bounding box center [43, 197] width 28 height 7
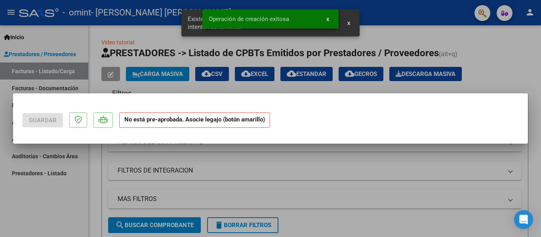
scroll to position [0, 0]
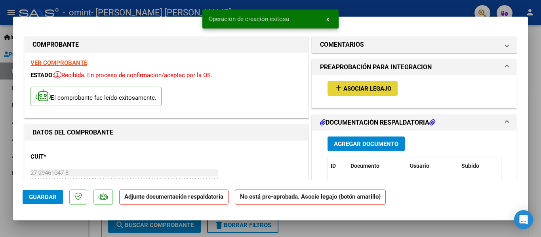
click at [359, 91] on span "Asociar Legajo" at bounding box center [368, 88] width 48 height 7
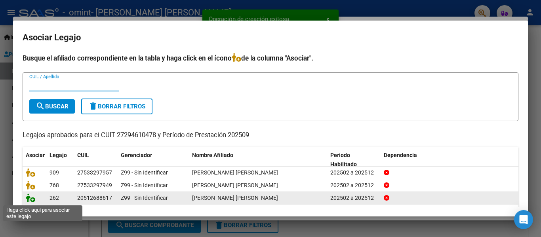
click at [33, 199] on icon at bounding box center [31, 198] width 10 height 9
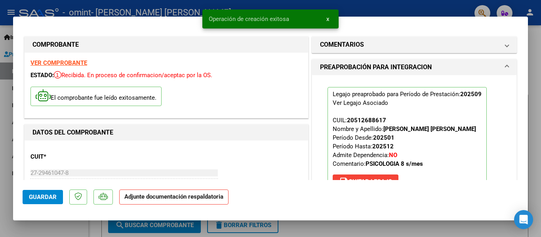
scroll to position [79, 0]
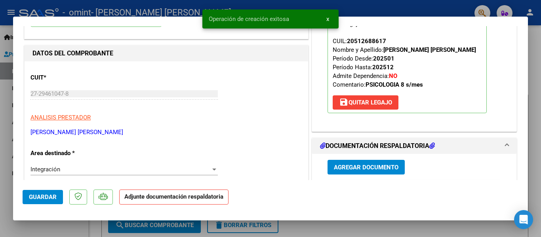
click at [387, 166] on span "Agregar Documento" at bounding box center [366, 167] width 65 height 7
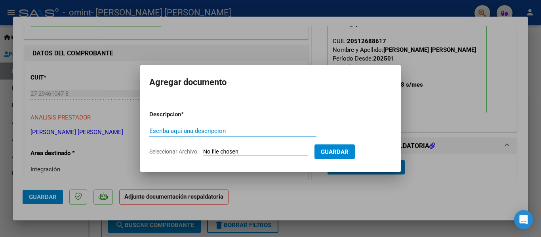
click at [244, 153] on input "Seleccionar Archivo" at bounding box center [255, 153] width 105 height 8
type input "C:\fakepath\PLANILLA SEPTIEMBRE - PSICOLOGIA.pdf"
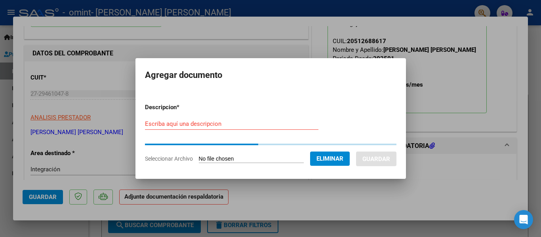
click at [200, 122] on form "Descripcion * Escriba aquí una descripcion Seleccionar Archivo Eliminar Guardar" at bounding box center [271, 133] width 252 height 72
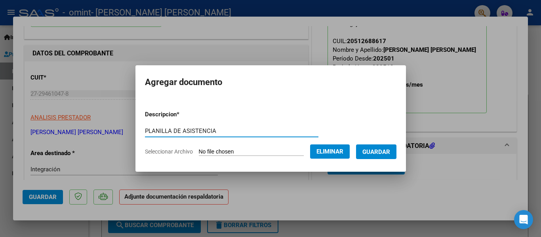
type input "PLANILLA DE ASISTENCIA"
drag, startPoint x: 389, startPoint y: 164, endPoint x: 390, endPoint y: 158, distance: 5.6
click at [389, 164] on mat-dialog-container "Agregar documento Descripcion * PLANILLA DE ASISTENCIA Escriba aquí una descrip…" at bounding box center [271, 118] width 271 height 106
click at [389, 155] on span "Guardar" at bounding box center [377, 152] width 28 height 7
